Goal: Use online tool/utility: Use online tool/utility

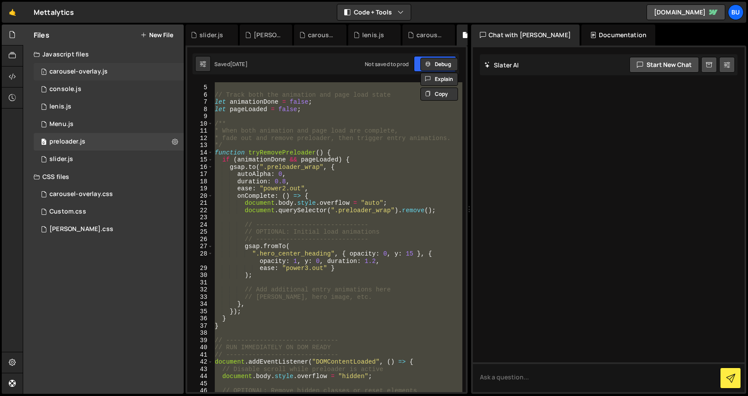
scroll to position [27, 0]
click at [71, 195] on div "carousel-overlay.css" at bounding box center [80, 194] width 63 height 8
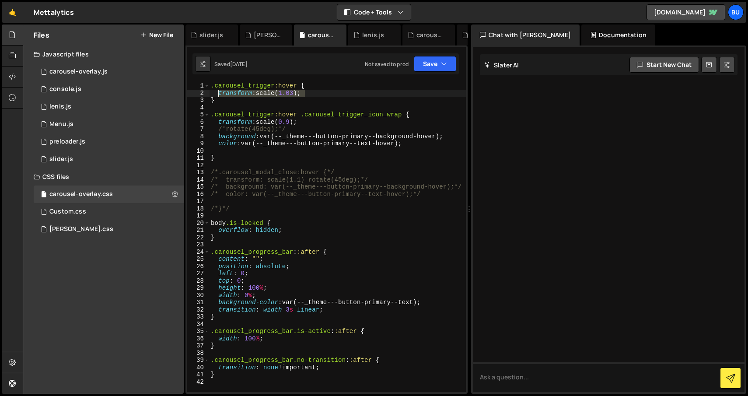
drag, startPoint x: 311, startPoint y: 90, endPoint x: 218, endPoint y: 92, distance: 92.8
click at [218, 92] on div ".carousel_trigger :hover { transform : scale( 1.03 ) ; } .carousel_trigger :hov…" at bounding box center [360, 244] width 303 height 324
click at [218, 92] on div ".carousel_trigger :hover { transform : scale( 1.03 ) ; } .carousel_trigger :hov…" at bounding box center [337, 237] width 257 height 310
click at [334, 91] on div ".carousel_trigger :hover { /*transform: scale(1.03); } .carousel_trigger:hover …" at bounding box center [360, 244] width 303 height 324
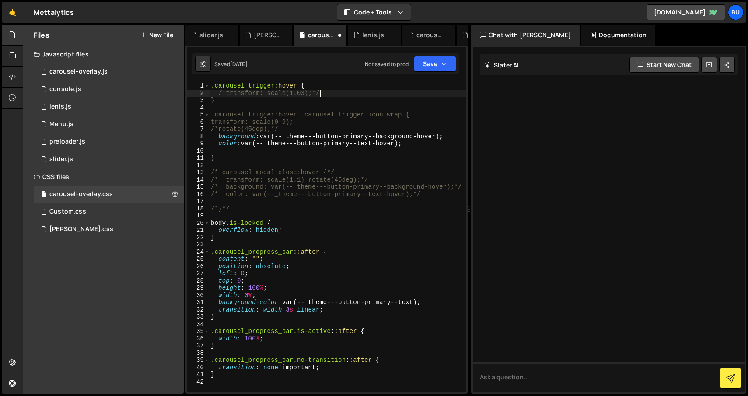
scroll to position [0, 7]
click at [218, 123] on div ".carousel_trigger :hover { /*transform: scale(1.03);*/ } .carousel_trigger :hov…" at bounding box center [360, 244] width 303 height 324
click at [322, 125] on div ".carousel_trigger :hover { /*transform: scale(1.03);*/ } .carousel_trigger :hov…" at bounding box center [360, 244] width 303 height 324
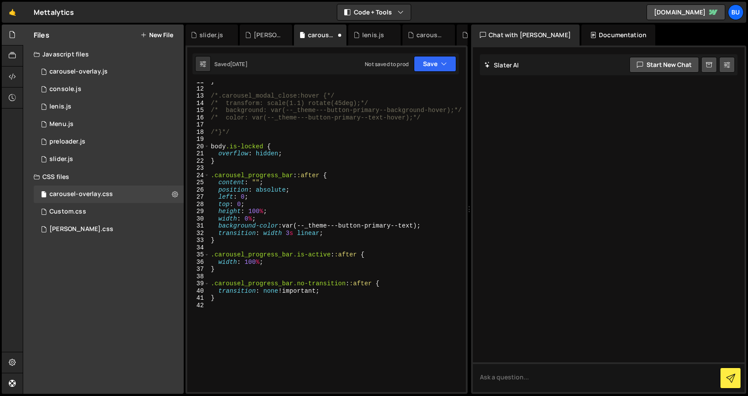
scroll to position [0, 0]
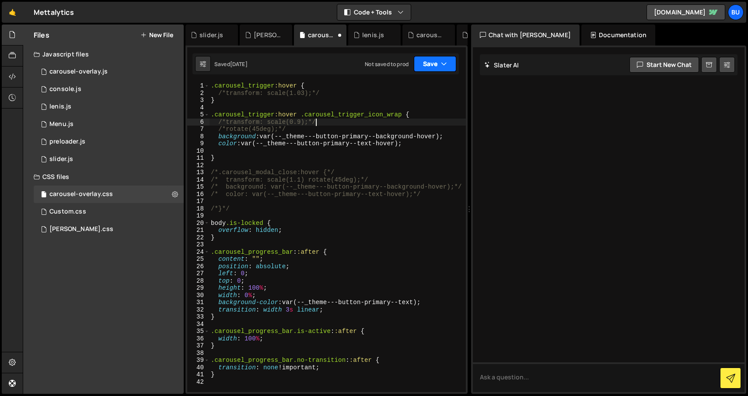
type textarea "/*transform: scale(0.9);*/"
click at [429, 68] on button "Save" at bounding box center [435, 64] width 42 height 16
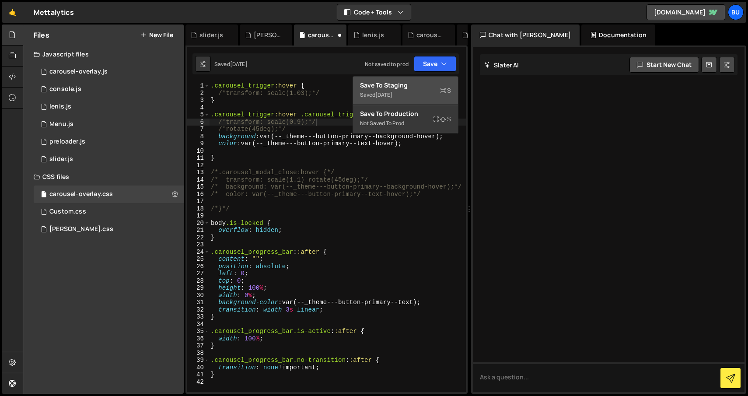
click at [404, 86] on div "Save to Staging S" at bounding box center [405, 85] width 91 height 9
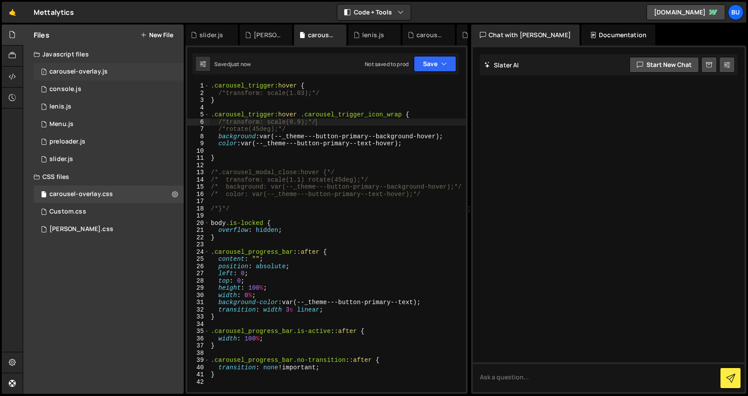
click at [79, 69] on div "carousel-overlay.js" at bounding box center [78, 72] width 58 height 8
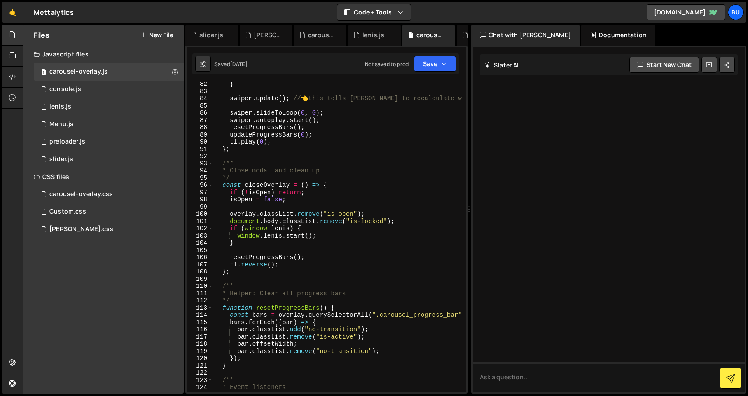
scroll to position [637, 0]
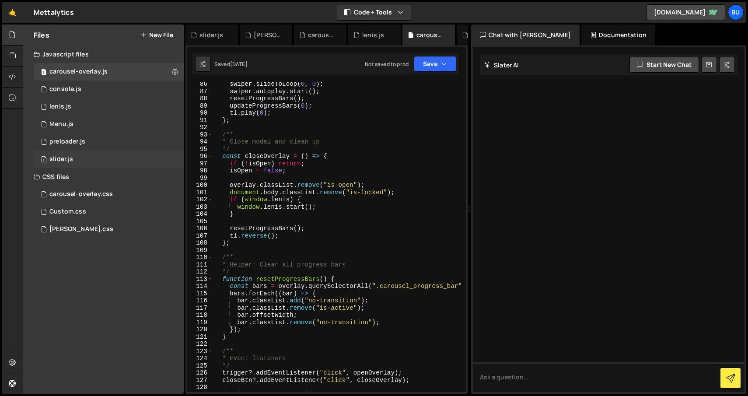
click at [109, 157] on div "1 slider.js 0" at bounding box center [109, 160] width 150 height 18
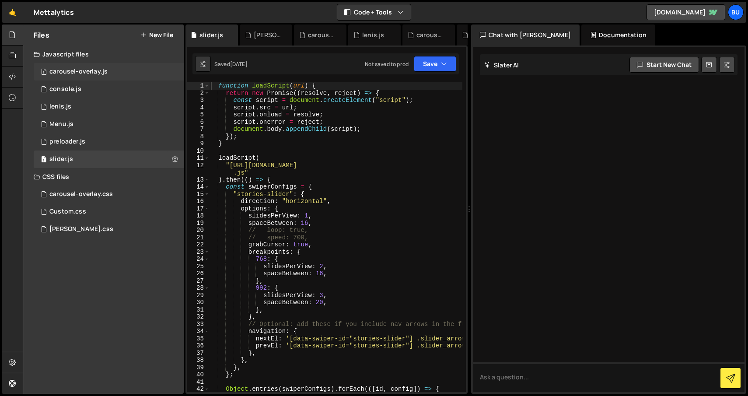
click at [122, 67] on div "1 carousel-overlay.js 0" at bounding box center [109, 72] width 150 height 18
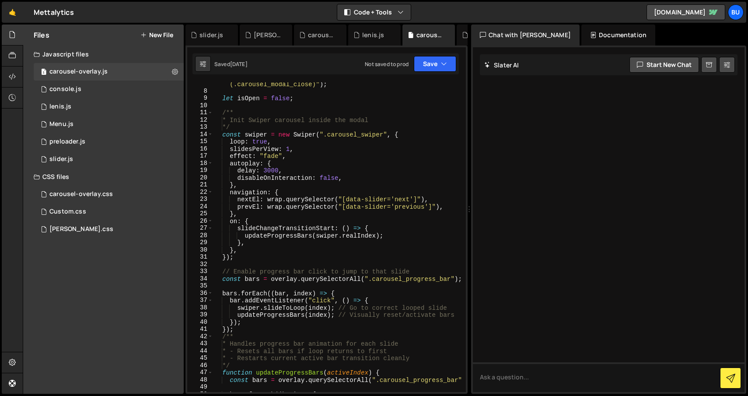
scroll to position [58, 0]
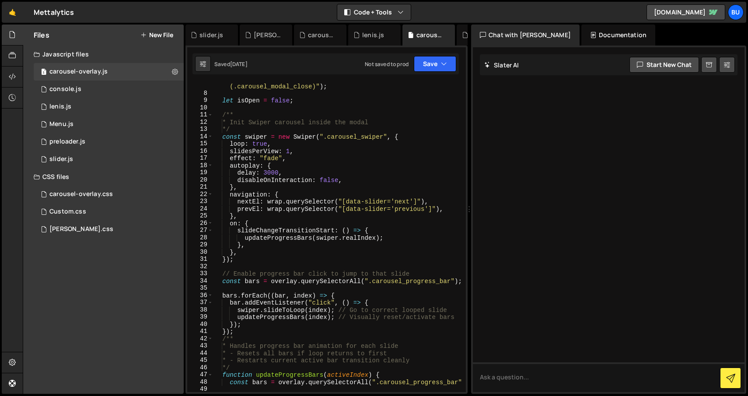
click at [376, 243] on div "const modalKids = overlay . querySelectorAll ( ".carousel_modal > *:not (.carou…" at bounding box center [360, 241] width 295 height 332
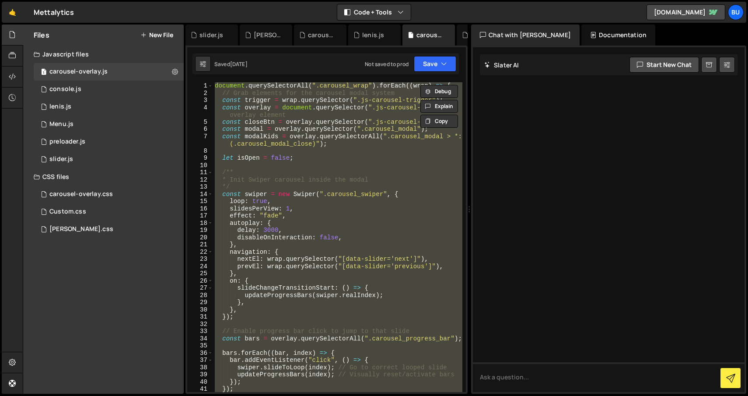
click at [293, 156] on div "document . querySelectorAll ( ".carousel_wrap" ) . forEach (( wrap ) => { // Gr…" at bounding box center [337, 237] width 249 height 310
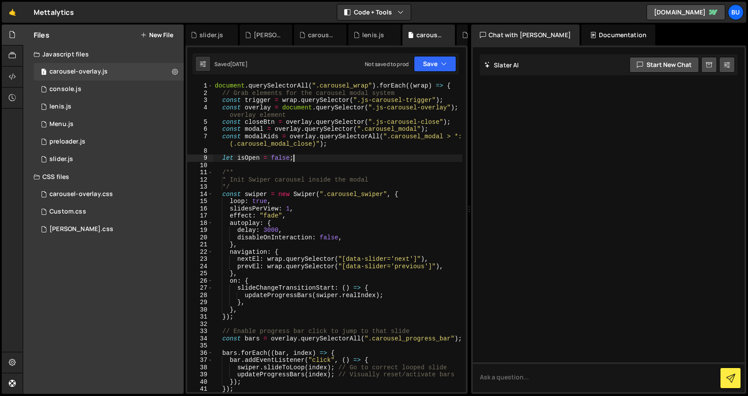
type textarea "});"
